Goal: Navigation & Orientation: Find specific page/section

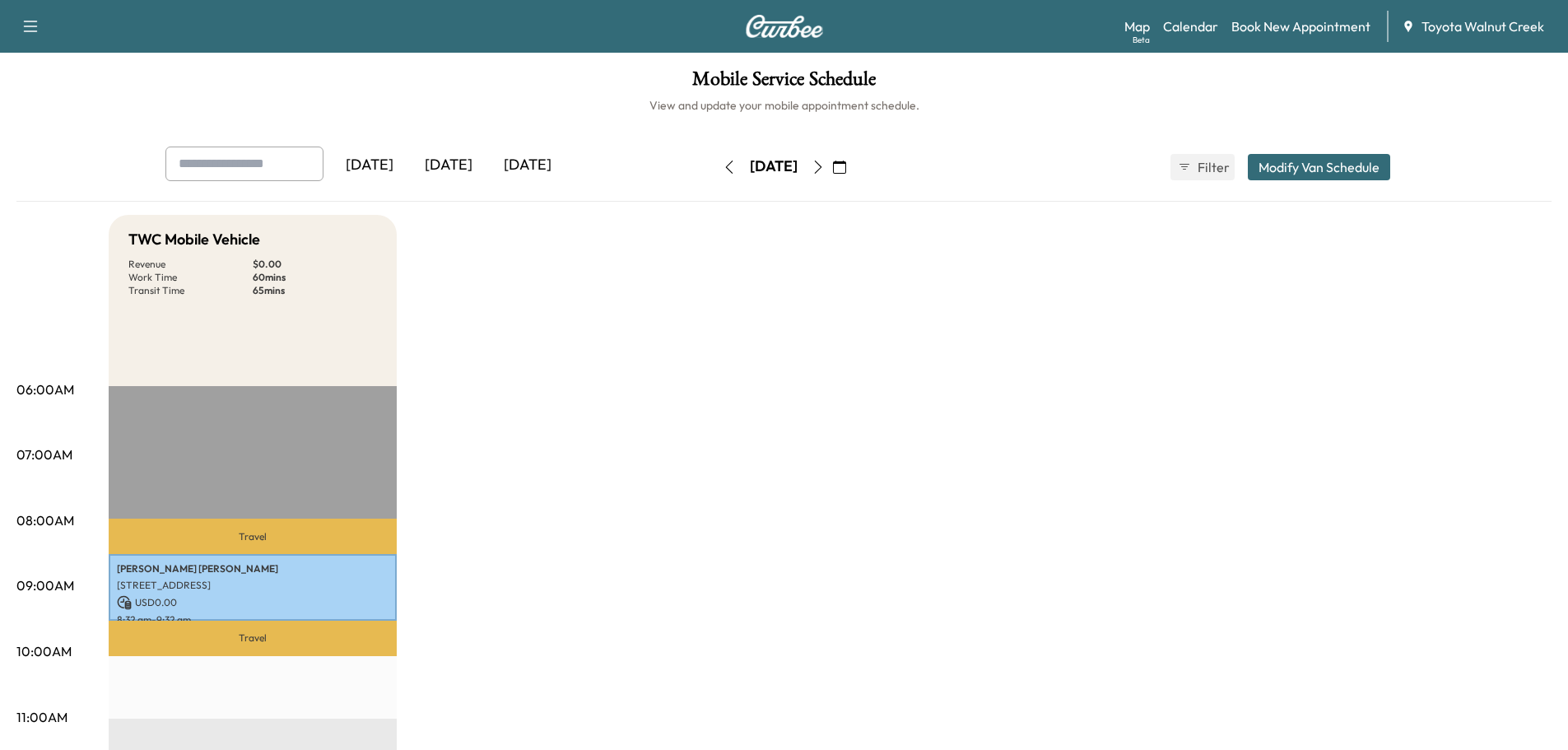
click at [824, 164] on icon "button" at bounding box center [818, 167] width 14 height 14
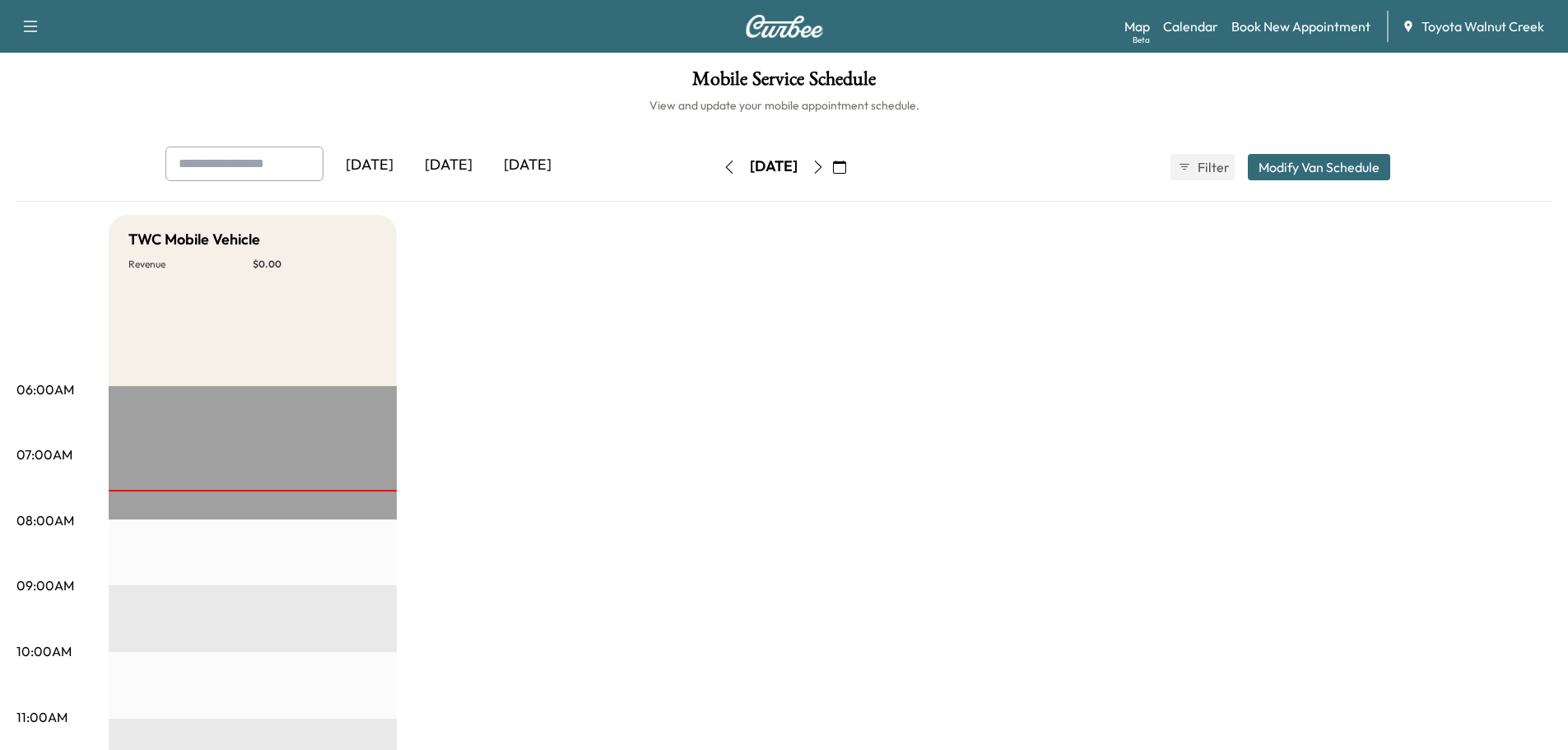
click at [450, 170] on div "[DATE]" at bounding box center [448, 166] width 79 height 38
click at [539, 175] on div "[DATE]" at bounding box center [527, 166] width 79 height 38
click at [463, 170] on div "[DATE]" at bounding box center [448, 166] width 79 height 38
